Goal: Transaction & Acquisition: Purchase product/service

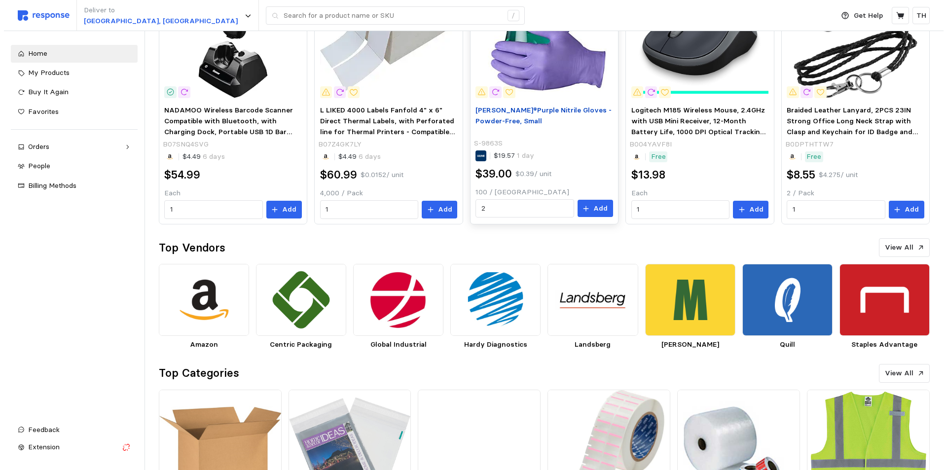
scroll to position [49, 0]
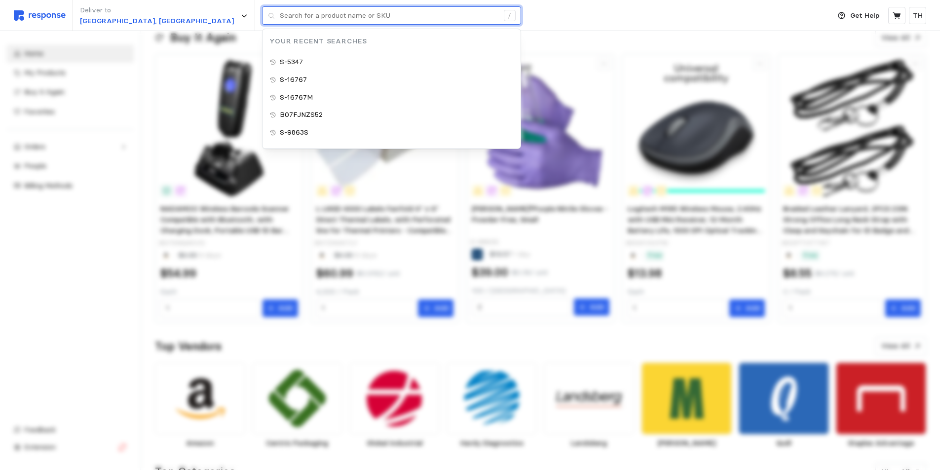
click at [280, 13] on input "text" at bounding box center [389, 16] width 219 height 18
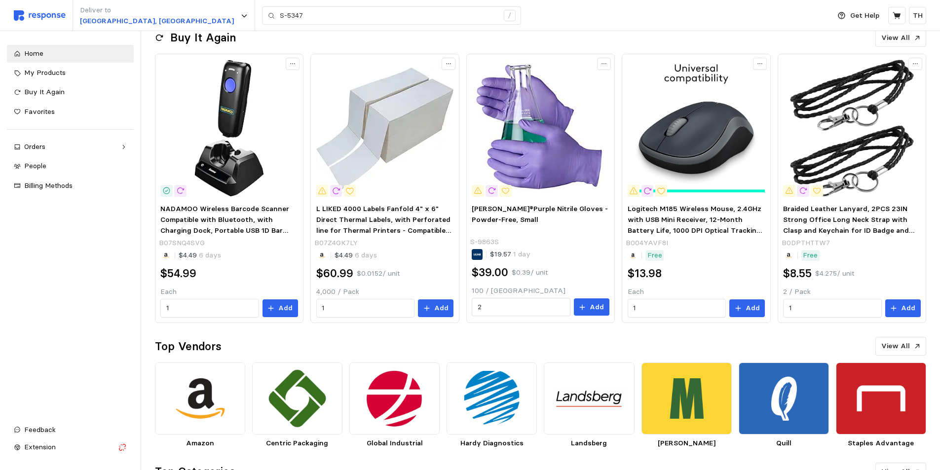
click at [562, 2] on div "Deliver to [GEOGRAPHIC_DATA], [GEOGRAPHIC_DATA] S-5347 /" at bounding box center [419, 15] width 811 height 31
click at [280, 13] on input "S-5347" at bounding box center [389, 16] width 219 height 18
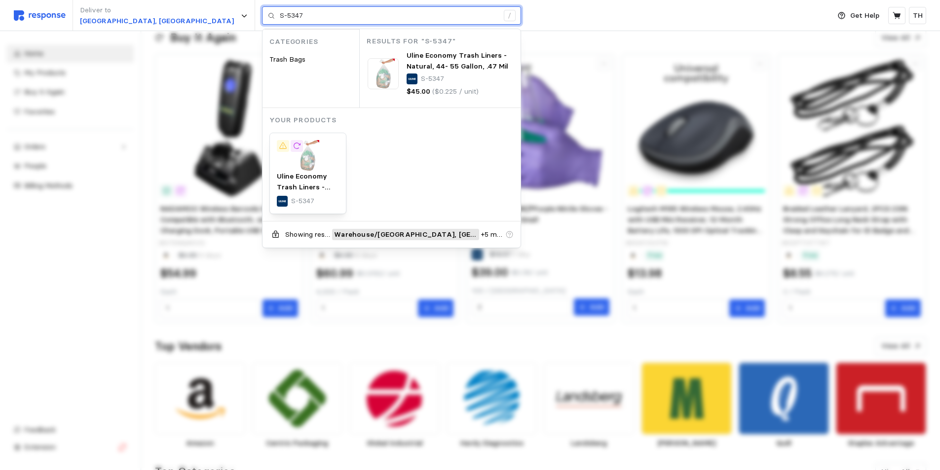
drag, startPoint x: 192, startPoint y: 15, endPoint x: 214, endPoint y: 13, distance: 21.3
click at [280, 13] on input "S-5347" at bounding box center [389, 16] width 219 height 18
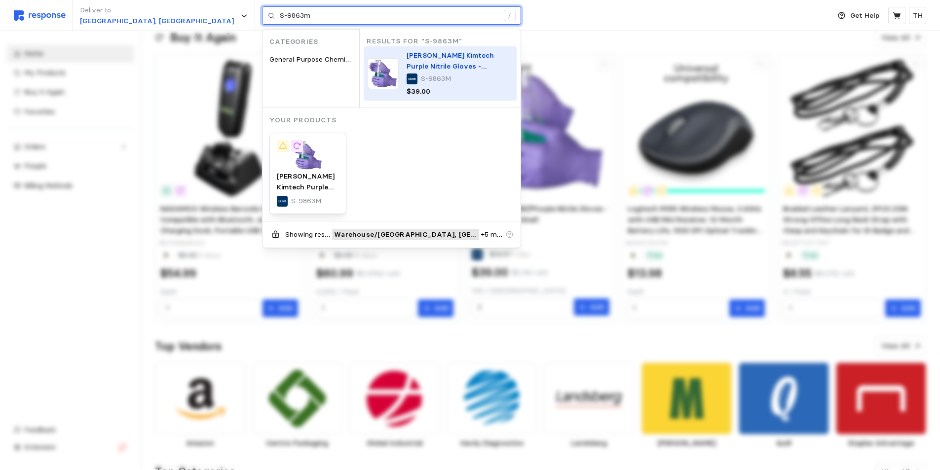
click at [406, 61] on p "[PERSON_NAME] Kimtech Purple Nitrile Gloves - Powder- Free, Medium" at bounding box center [459, 60] width 106 height 21
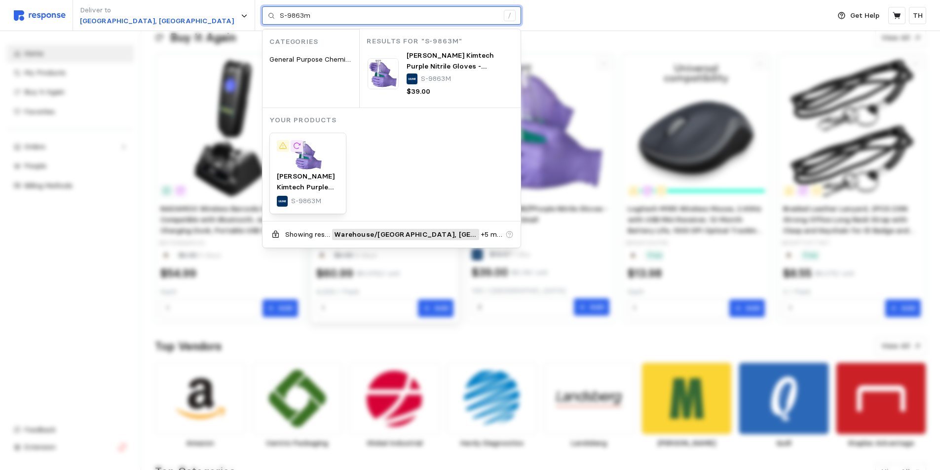
type input "S-9863m"
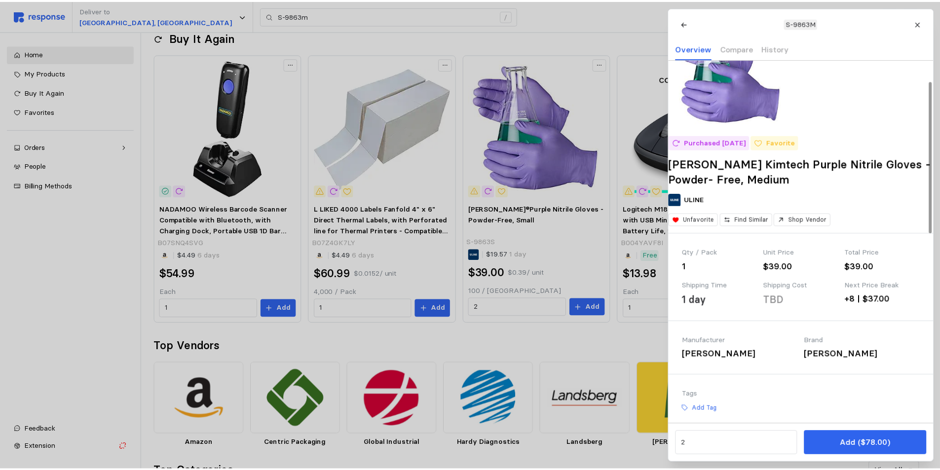
scroll to position [0, 0]
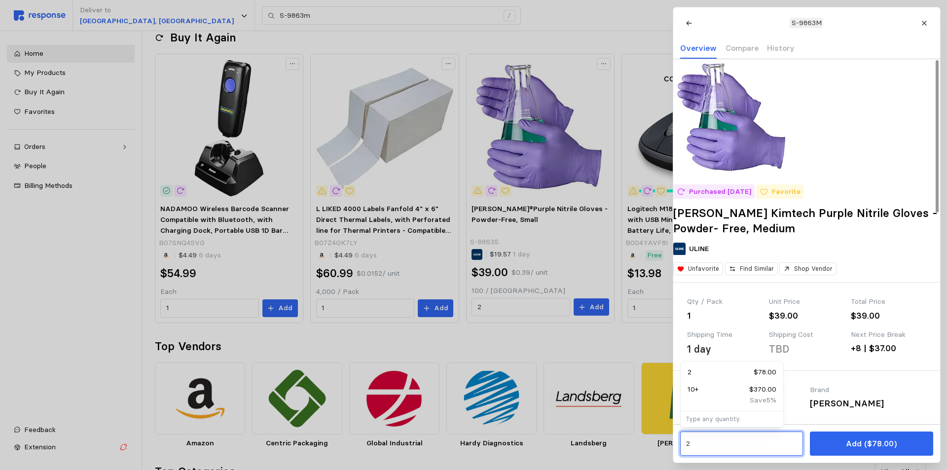
click at [724, 437] on input "2" at bounding box center [741, 444] width 111 height 18
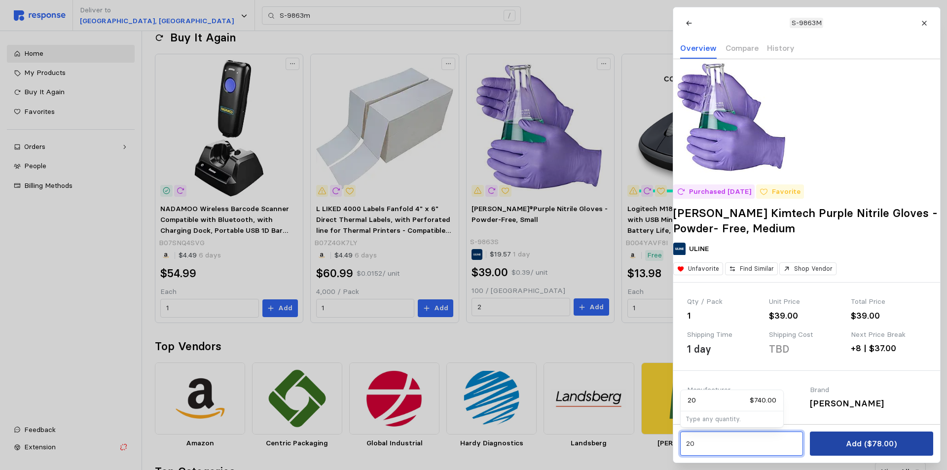
type input "20"
click at [846, 439] on button "Add ($78.00)" at bounding box center [871, 444] width 123 height 24
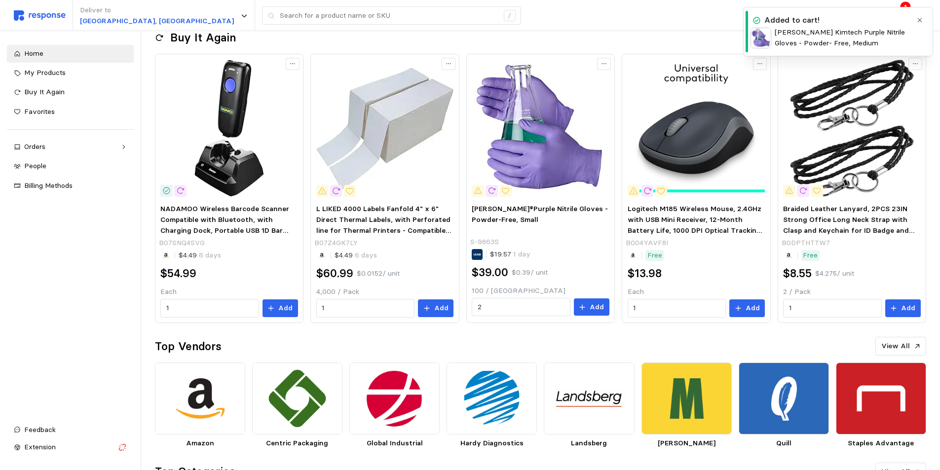
click at [918, 16] on button "button" at bounding box center [920, 20] width 12 height 12
click at [899, 15] on icon at bounding box center [896, 15] width 8 height 7
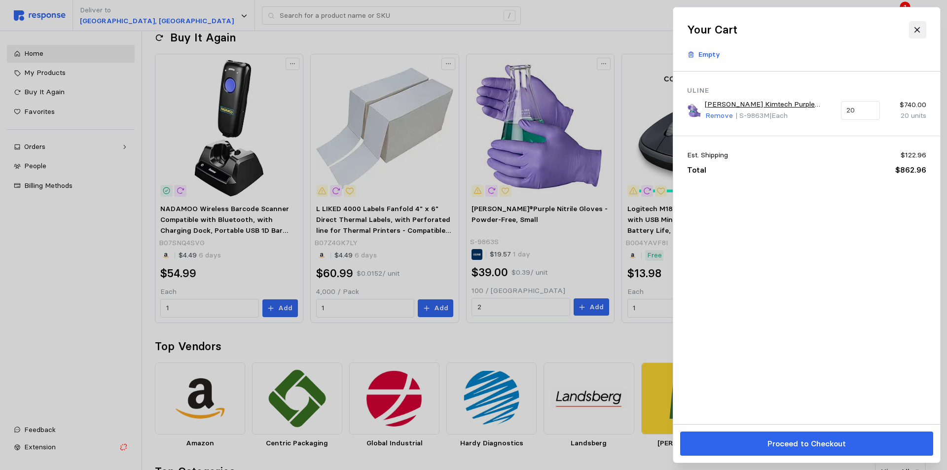
click at [915, 27] on icon at bounding box center [917, 29] width 5 height 5
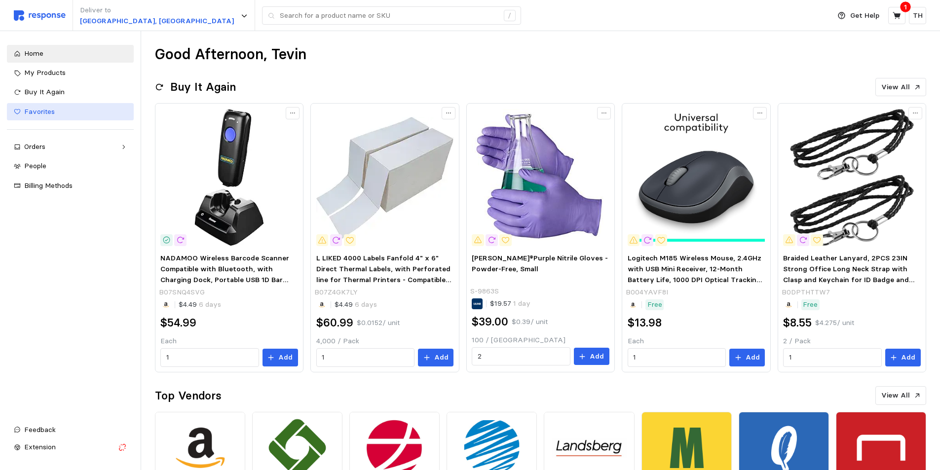
click at [77, 113] on div "Favorites" at bounding box center [75, 112] width 103 height 11
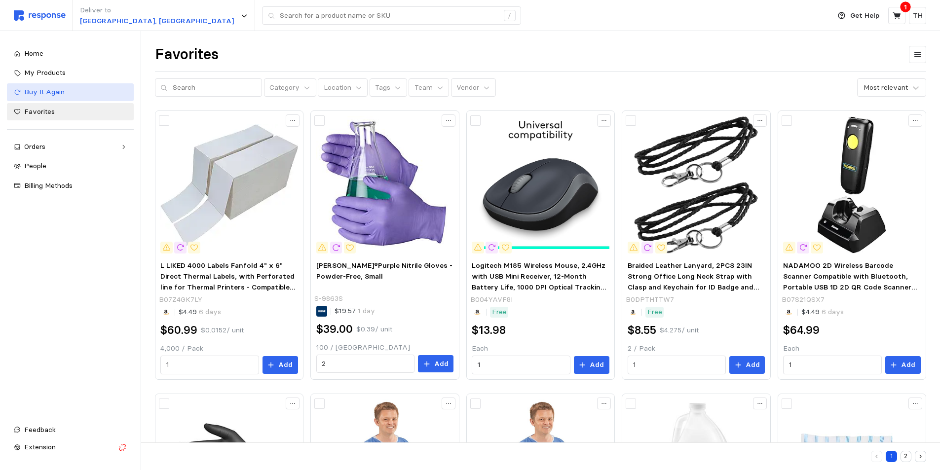
click at [98, 96] on div "Buy It Again" at bounding box center [75, 92] width 103 height 11
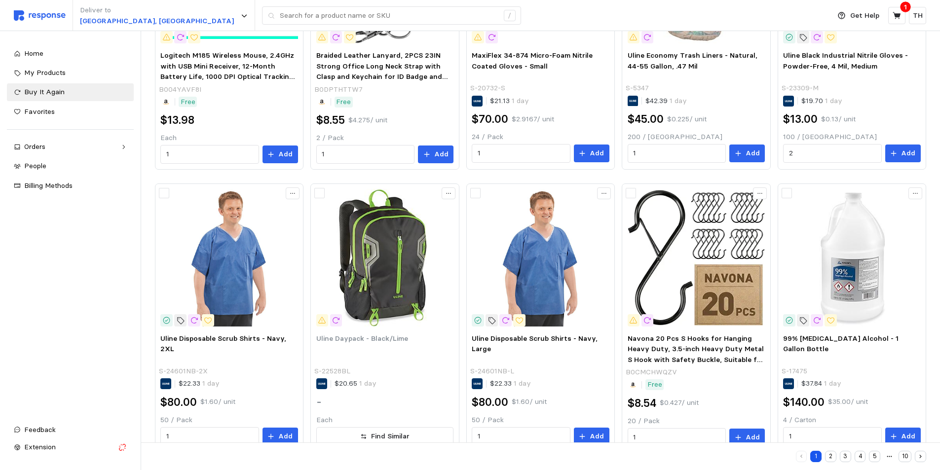
scroll to position [517, 0]
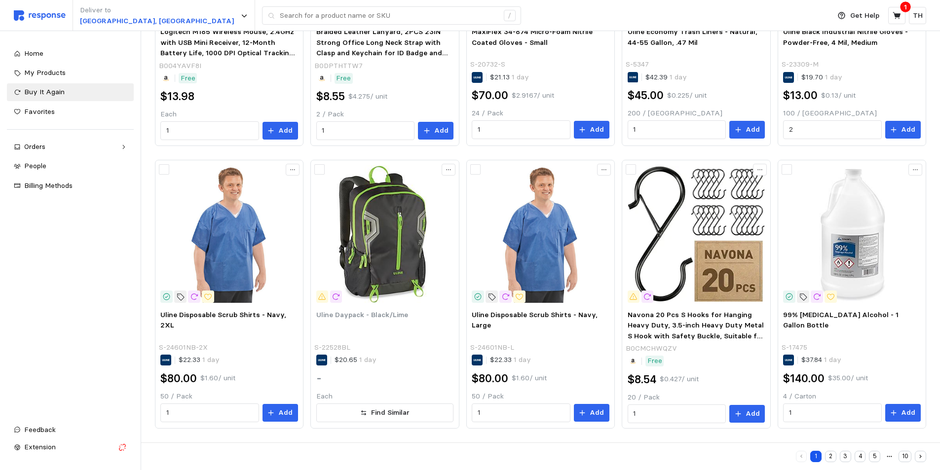
click at [830, 454] on button "2" at bounding box center [830, 456] width 11 height 11
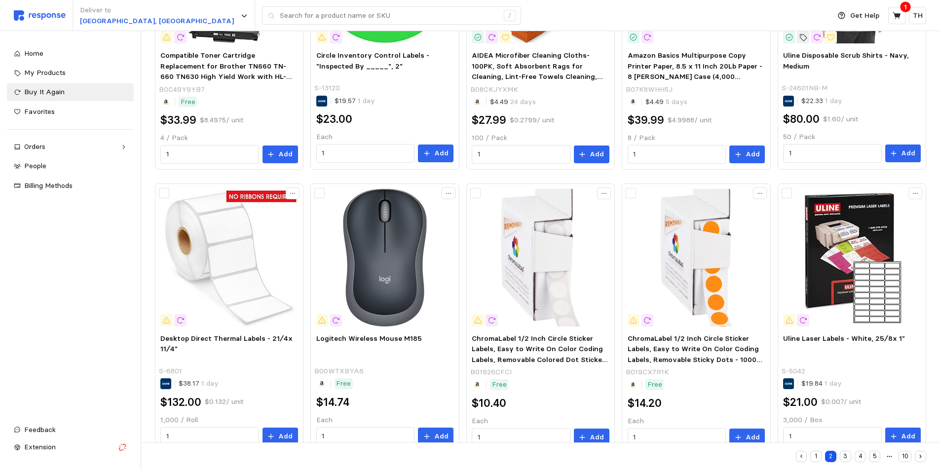
scroll to position [517, 0]
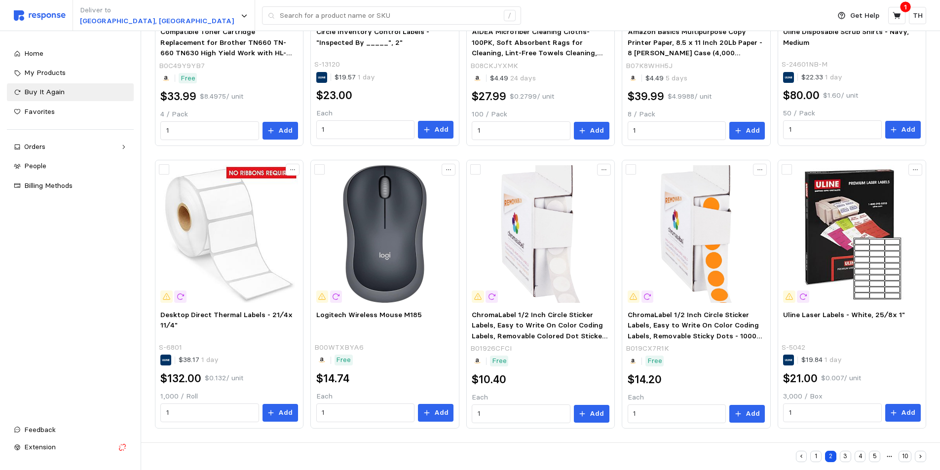
click at [846, 458] on button "3" at bounding box center [845, 456] width 11 height 11
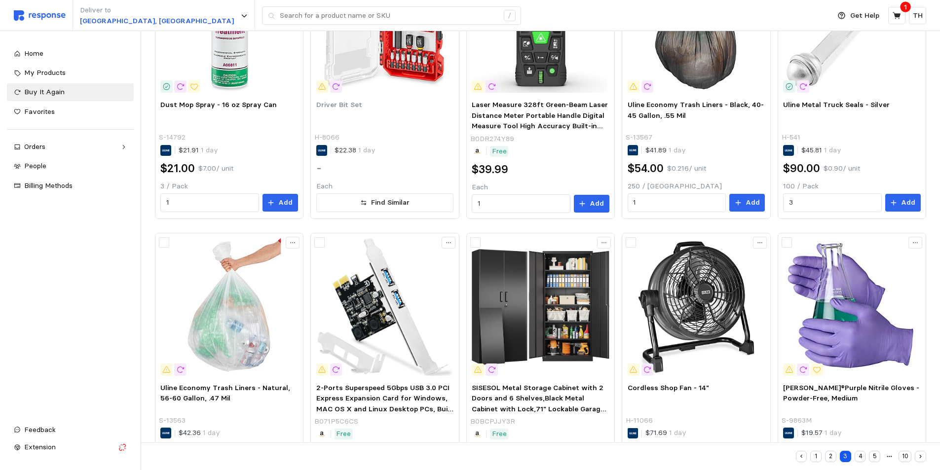
scroll to position [517, 0]
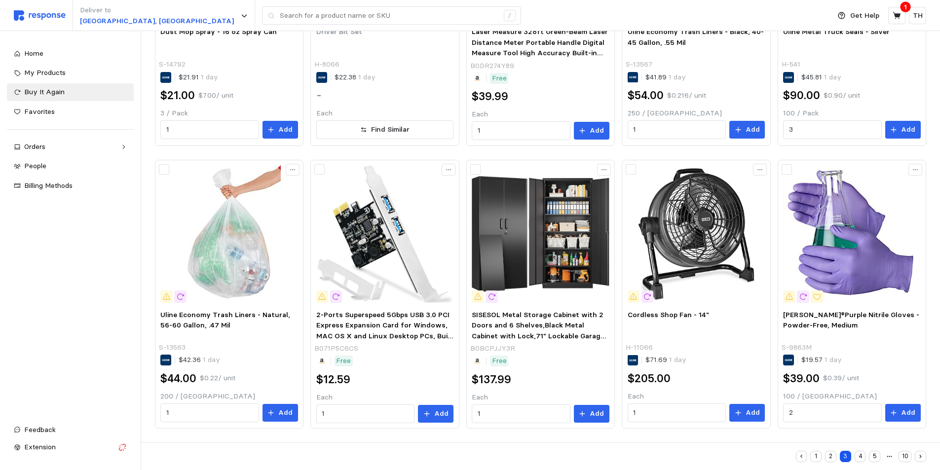
click at [861, 456] on button "4" at bounding box center [859, 456] width 11 height 11
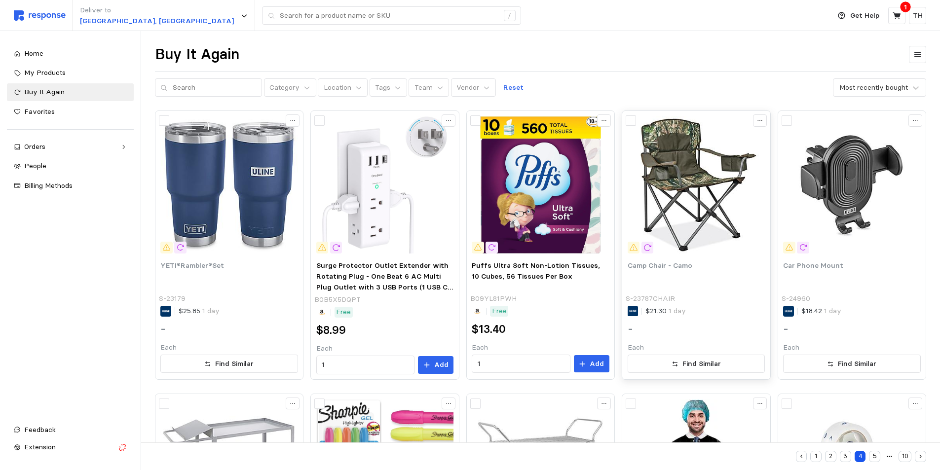
scroll to position [345, 0]
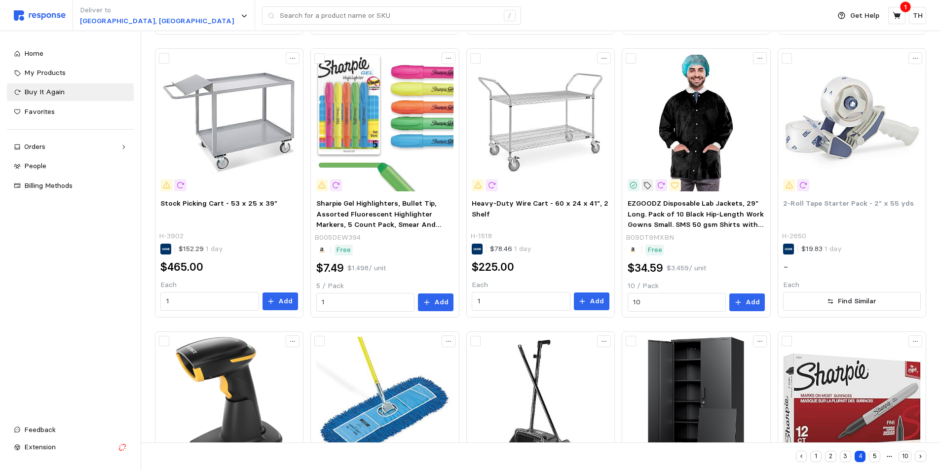
click at [878, 460] on button "5" at bounding box center [874, 456] width 11 height 11
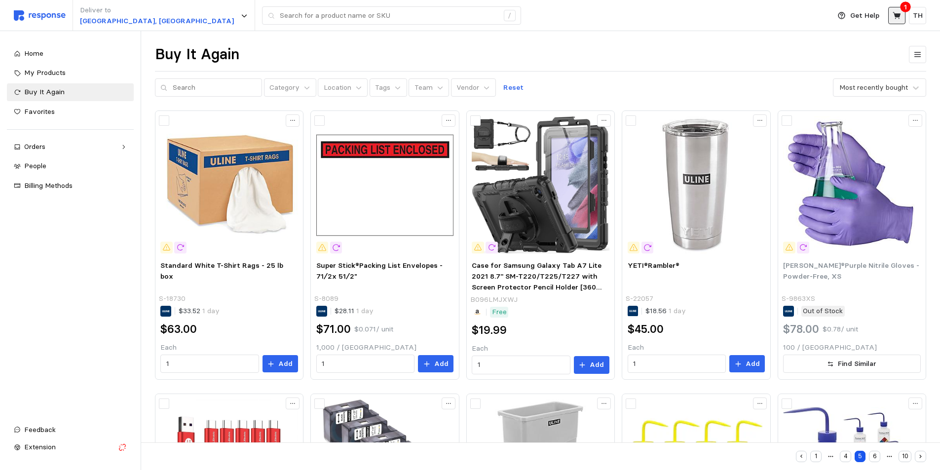
click at [896, 13] on icon at bounding box center [896, 15] width 9 height 9
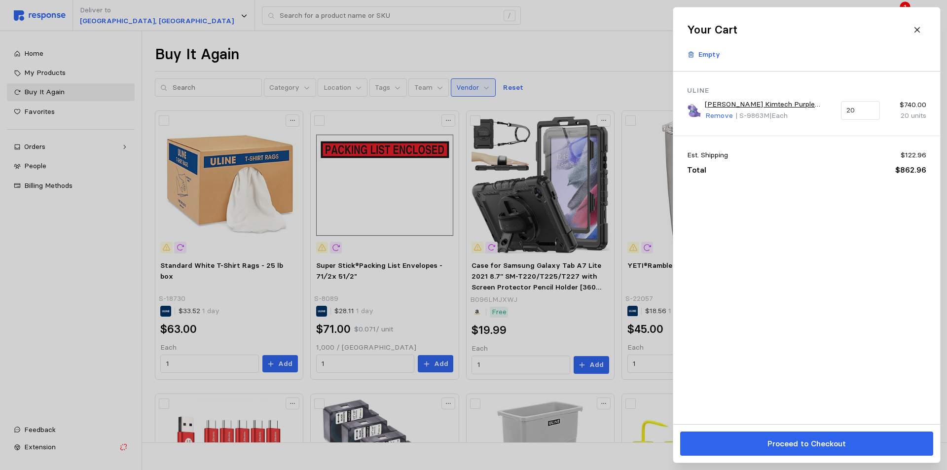
drag, startPoint x: 563, startPoint y: 85, endPoint x: 473, endPoint y: 92, distance: 90.5
click at [562, 85] on div at bounding box center [473, 235] width 947 height 470
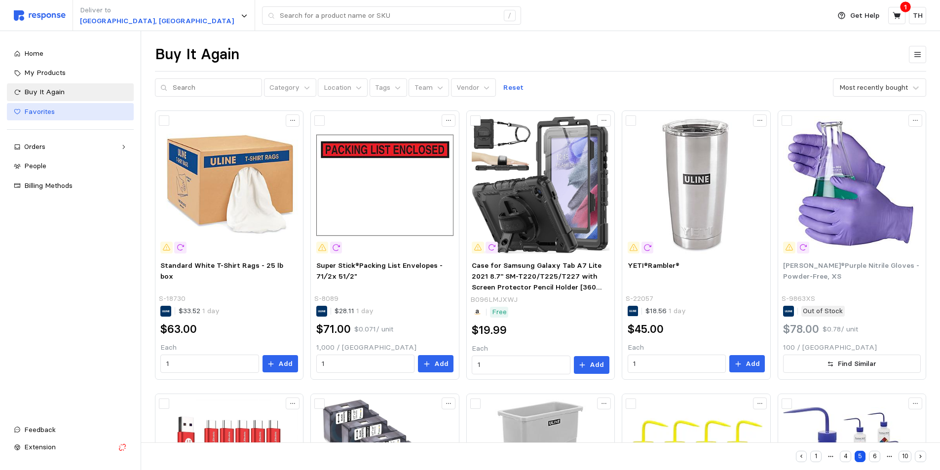
click at [95, 114] on div "Favorites" at bounding box center [75, 112] width 103 height 11
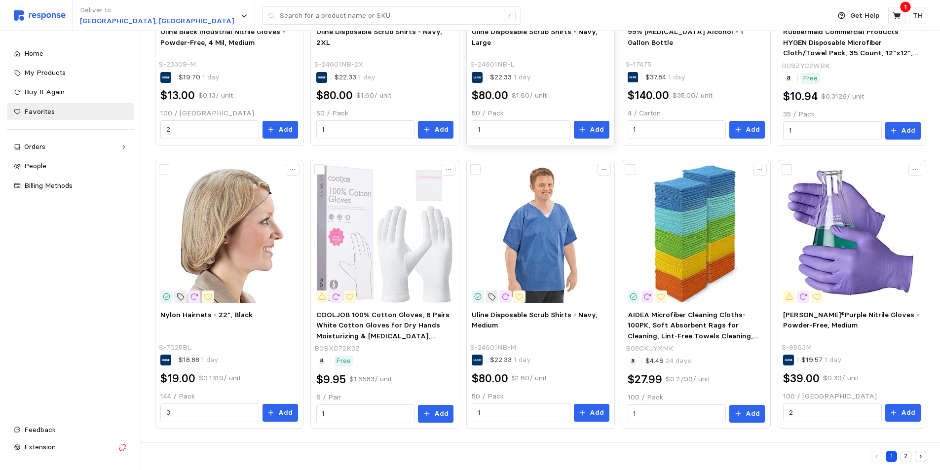
scroll to position [320, 0]
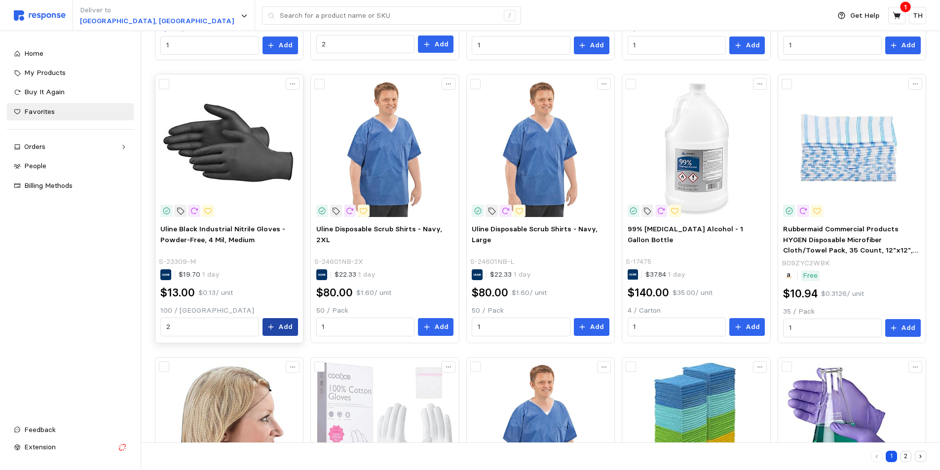
click at [277, 327] on button "Add" at bounding box center [280, 327] width 36 height 18
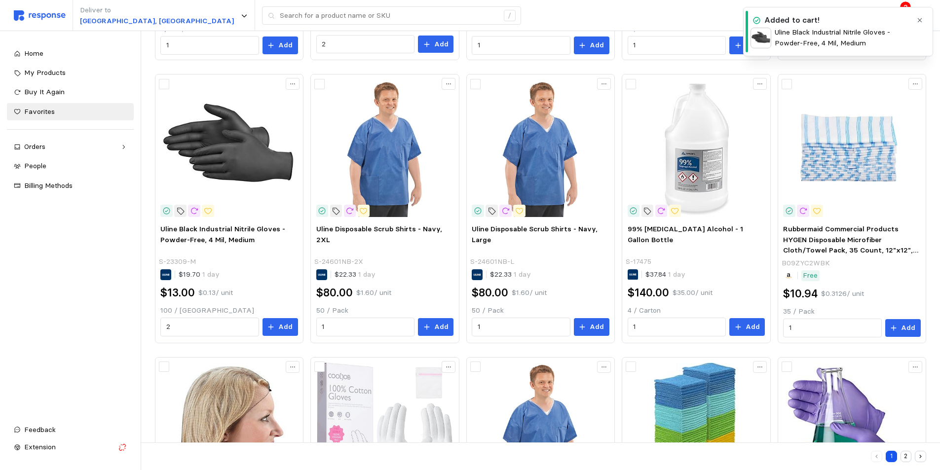
click at [920, 19] on icon "button" at bounding box center [919, 20] width 7 height 7
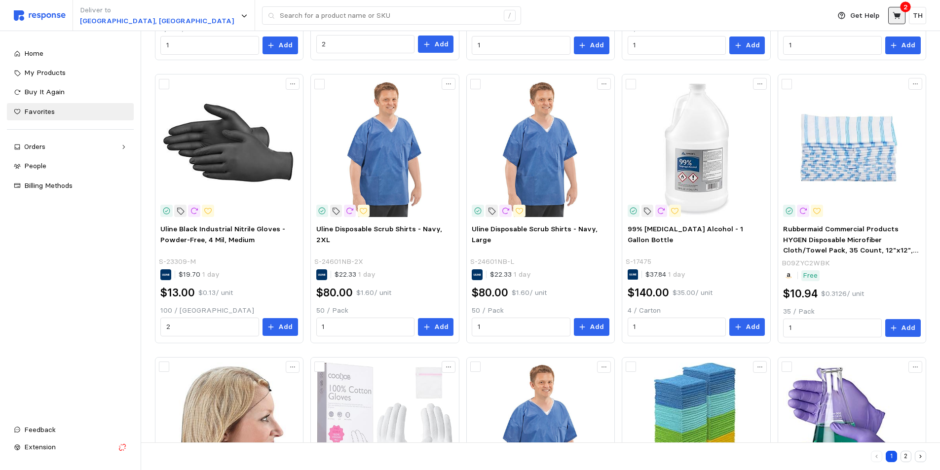
click at [897, 21] on button at bounding box center [896, 15] width 17 height 17
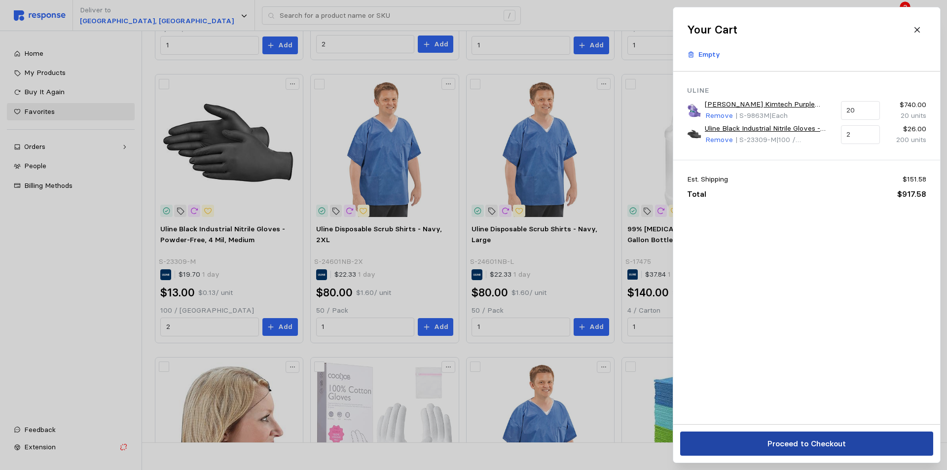
click at [824, 439] on p "Proceed to Checkout" at bounding box center [806, 444] width 78 height 12
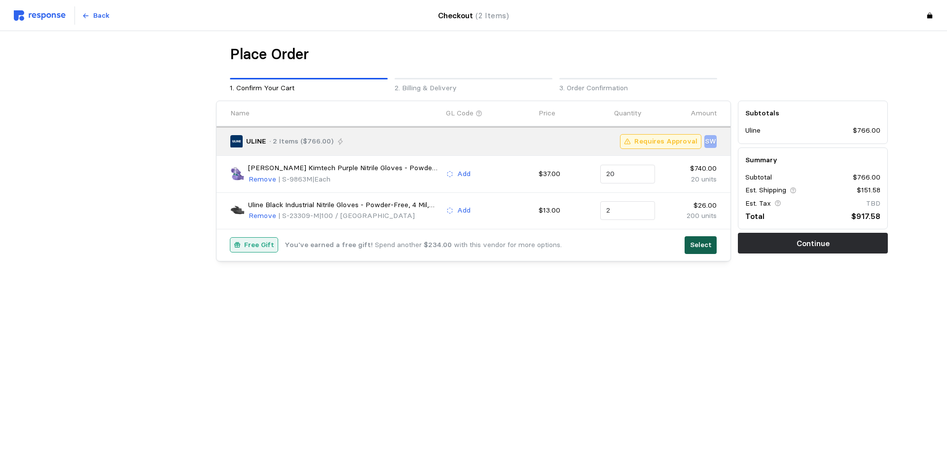
click at [700, 241] on p "Select" at bounding box center [701, 245] width 22 height 11
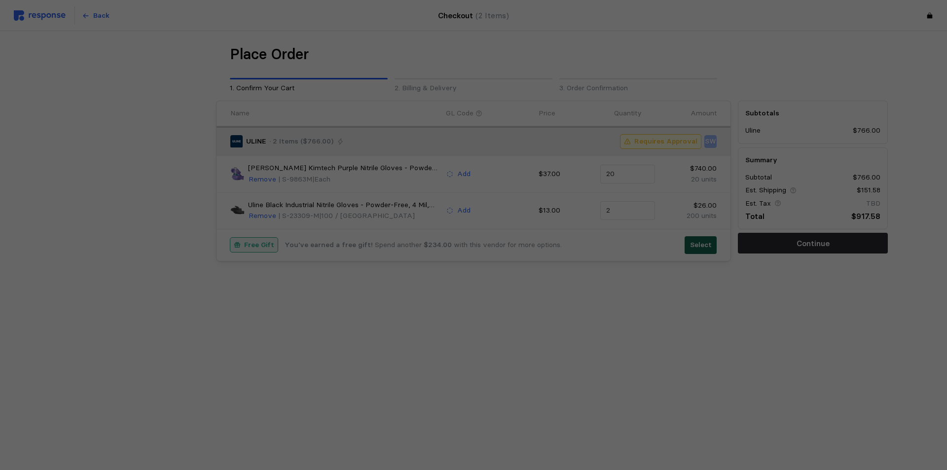
click at [700, 245] on div at bounding box center [473, 235] width 947 height 470
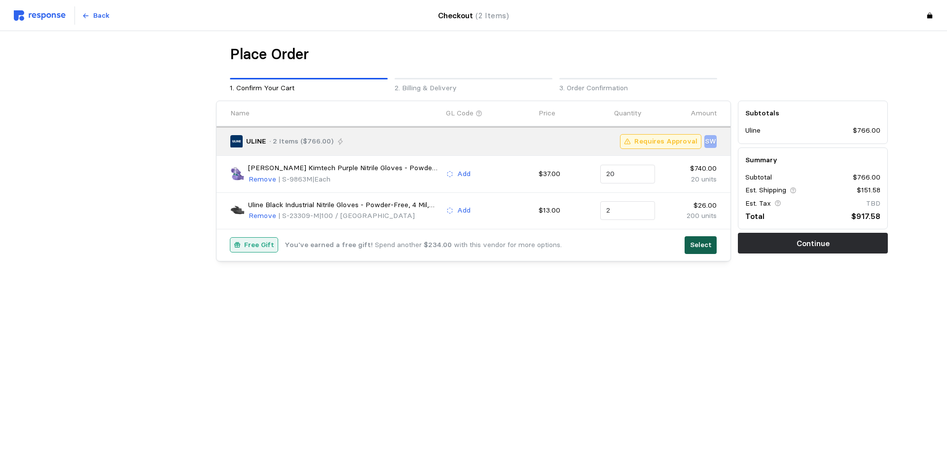
click at [701, 245] on p "Select" at bounding box center [701, 245] width 22 height 11
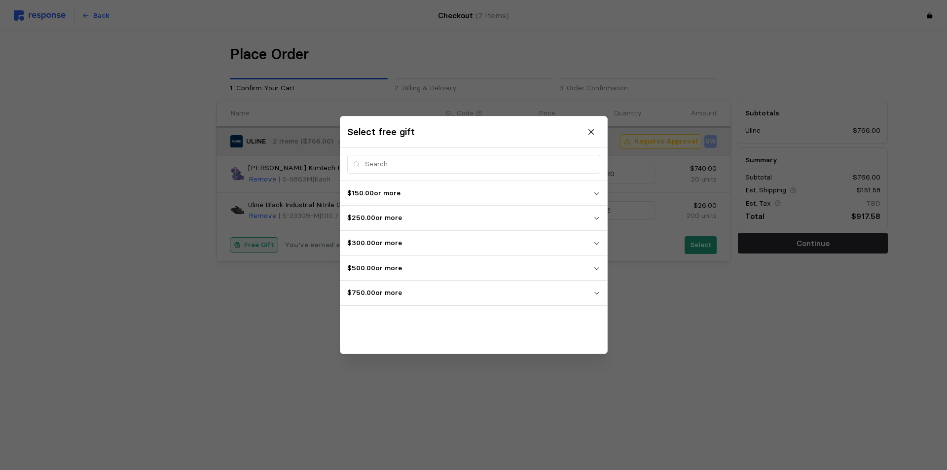
click at [423, 291] on p "$750.00 or more" at bounding box center [470, 293] width 246 height 11
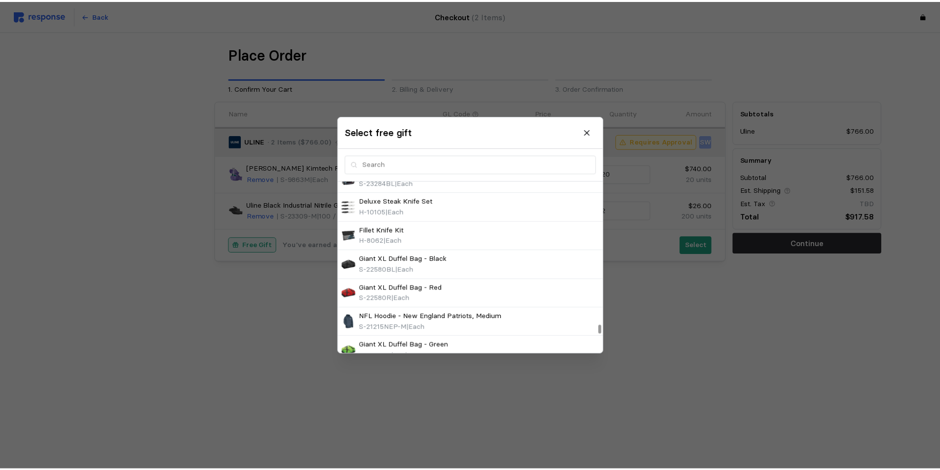
scroll to position [8761, 0]
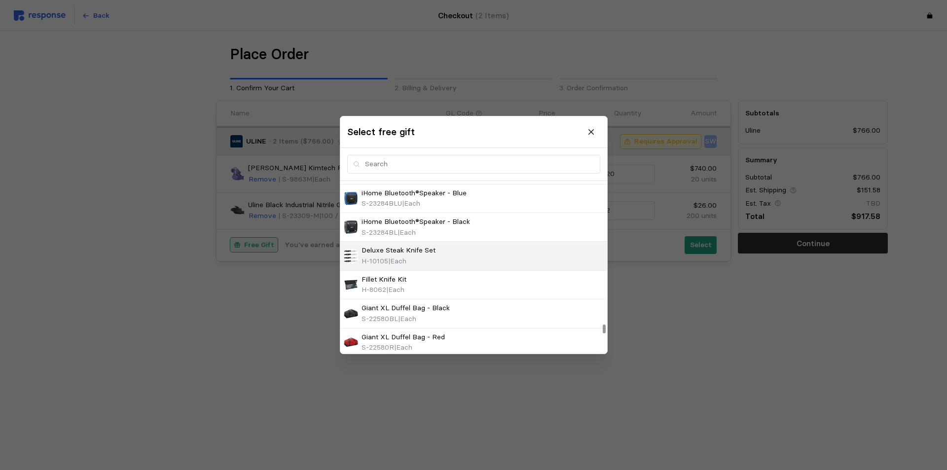
click at [487, 255] on div "Deluxe Steak Knife Set H-10105 | Each" at bounding box center [474, 256] width 260 height 21
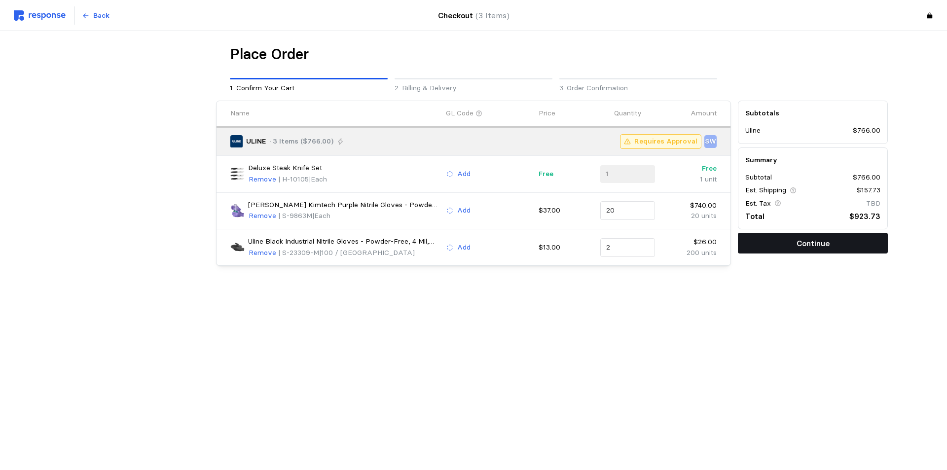
click at [789, 243] on button "Continue" at bounding box center [813, 243] width 150 height 21
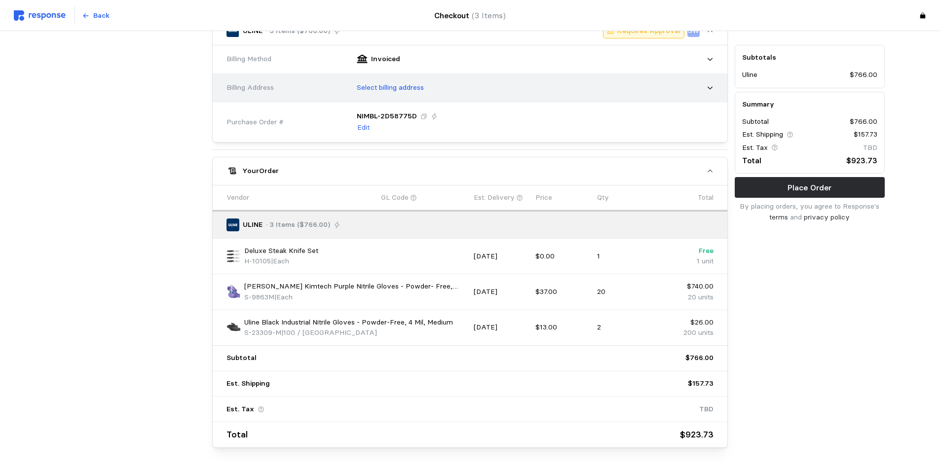
scroll to position [329, 0]
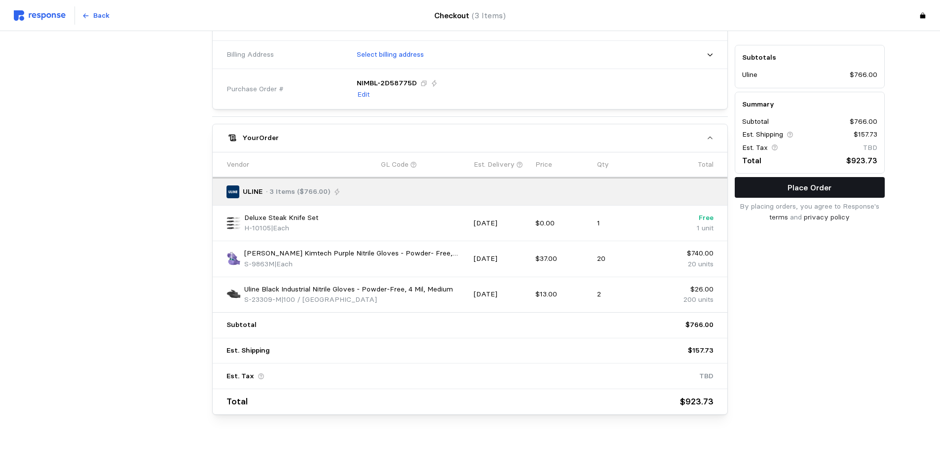
click at [775, 186] on button "Place Order" at bounding box center [810, 187] width 150 height 21
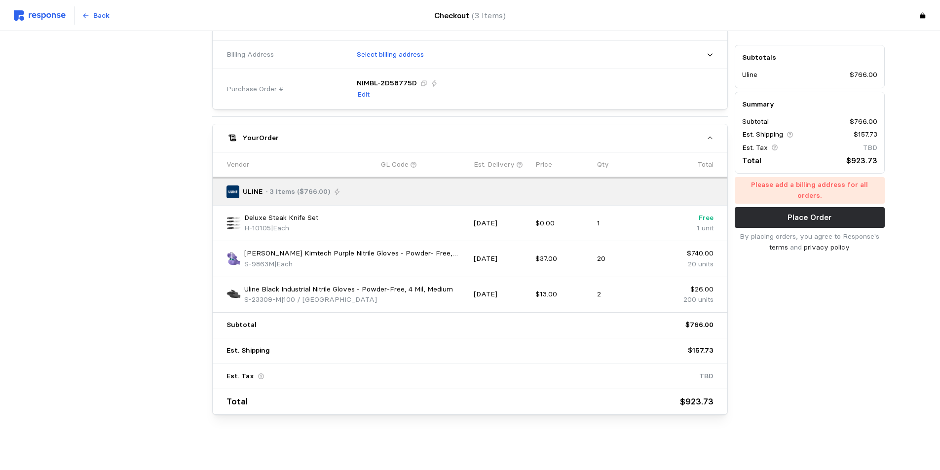
scroll to position [132, 0]
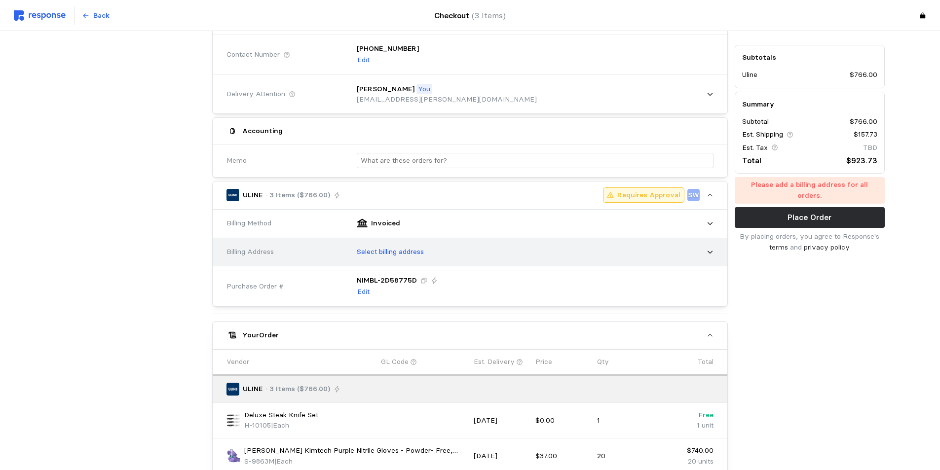
click at [422, 250] on p "Select billing address" at bounding box center [390, 252] width 67 height 11
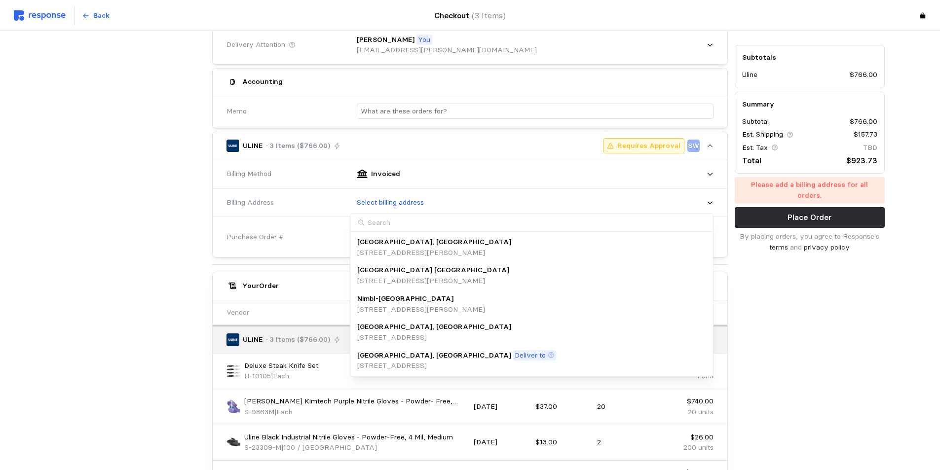
scroll to position [329, 0]
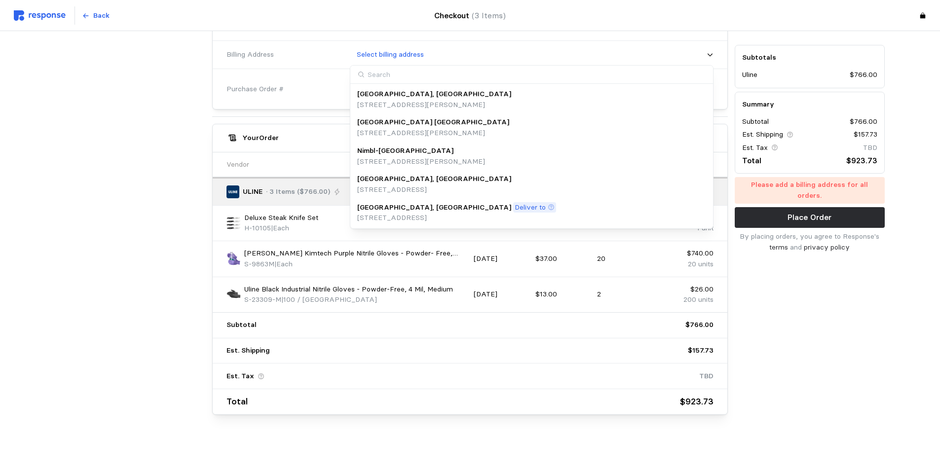
click at [405, 208] on p "[GEOGRAPHIC_DATA], [GEOGRAPHIC_DATA]" at bounding box center [434, 207] width 154 height 11
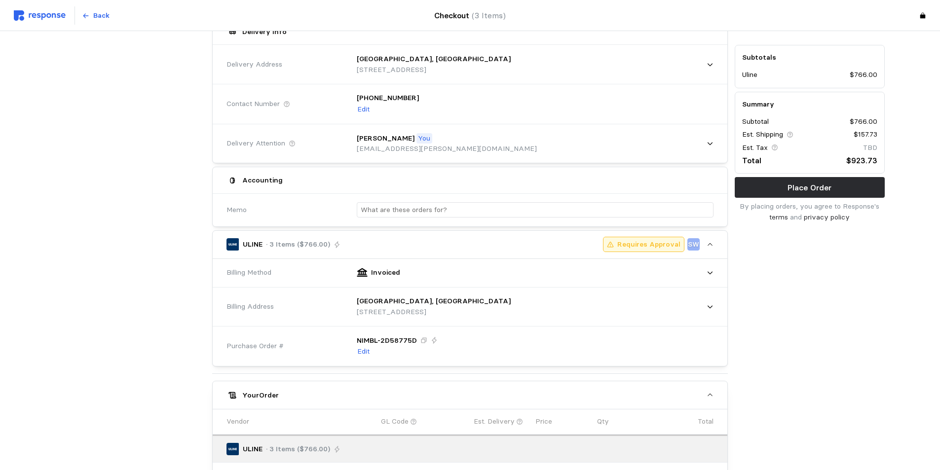
scroll to position [0, 0]
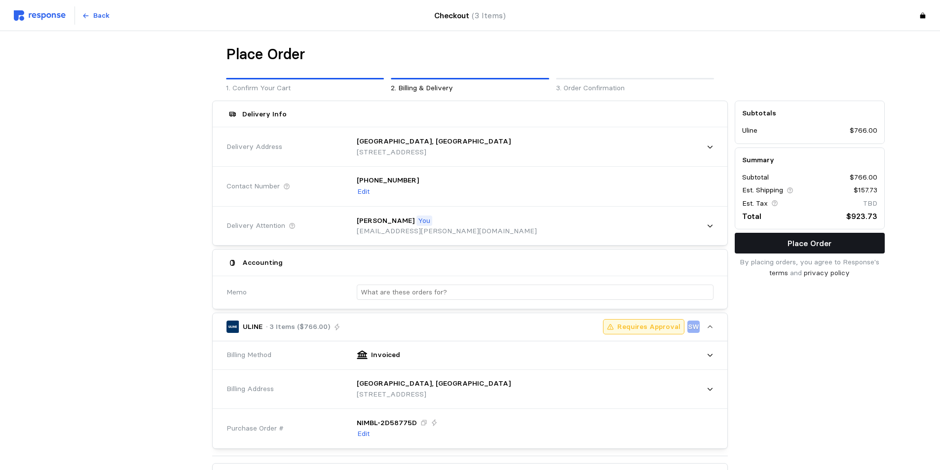
click at [757, 236] on button "Place Order" at bounding box center [810, 243] width 150 height 21
